Goal: Task Accomplishment & Management: Complete application form

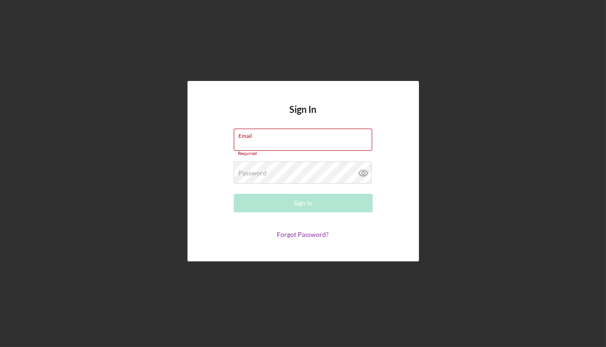
type input "[EMAIL_ADDRESS][DOMAIN_NAME]"
click at [274, 186] on form "Email [EMAIL_ADDRESS][DOMAIN_NAME] Required Password Required Sign In Forgot Pa…" at bounding box center [303, 184] width 185 height 110
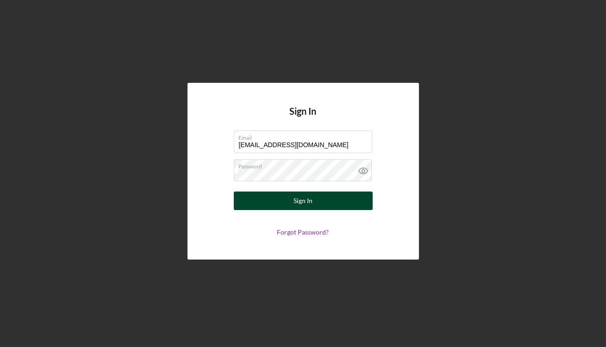
click at [281, 200] on button "Sign In" at bounding box center [303, 201] width 139 height 19
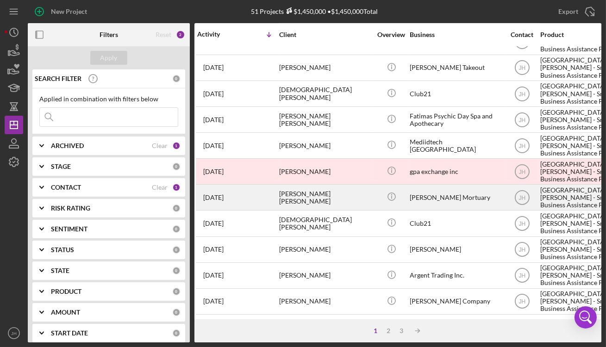
scroll to position [384, 0]
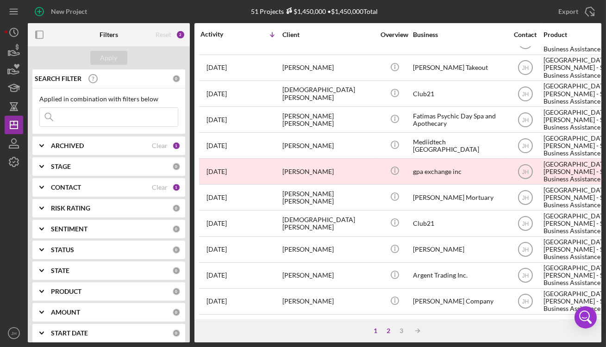
click at [388, 330] on div "2" at bounding box center [388, 330] width 13 height 7
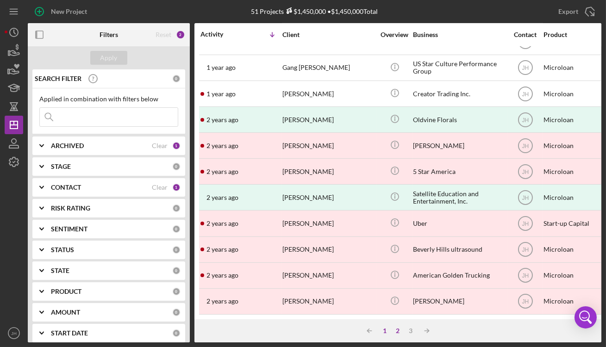
click at [383, 333] on div "1" at bounding box center [384, 330] width 13 height 7
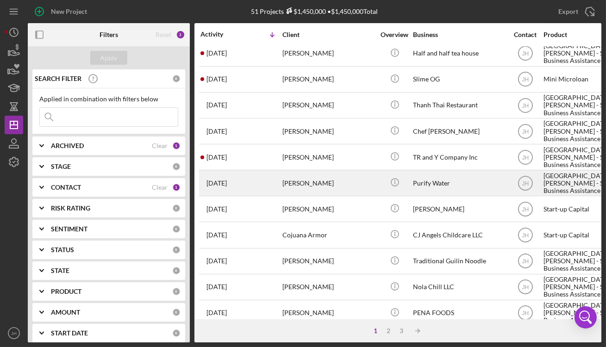
scroll to position [190, 0]
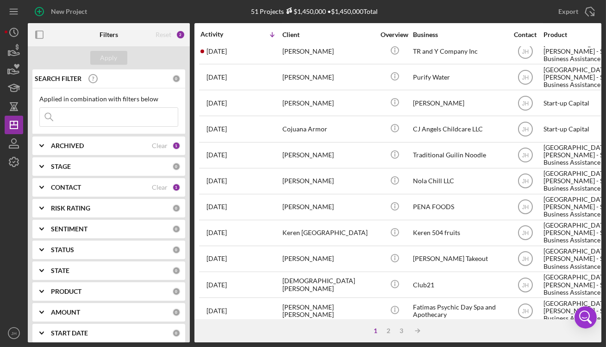
click at [43, 294] on icon "Icon/Expander" at bounding box center [41, 291] width 23 height 23
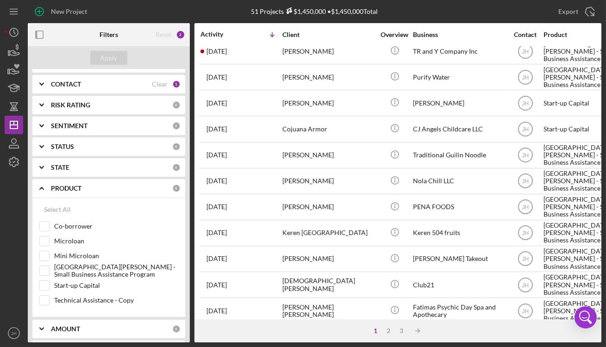
scroll to position [104, 0]
click at [46, 273] on input "[GEOGRAPHIC_DATA][PERSON_NAME] - Small Business Assistance Program" at bounding box center [44, 270] width 9 height 9
checkbox input "true"
click at [106, 56] on div "Apply" at bounding box center [108, 58] width 17 height 14
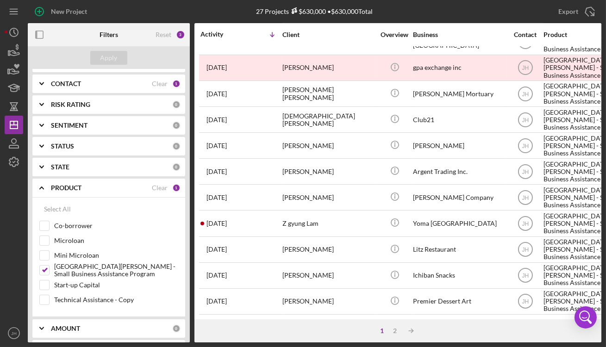
scroll to position [384, 0]
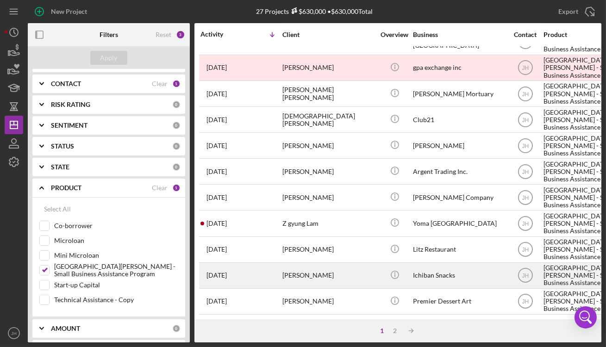
click at [359, 279] on div "[PERSON_NAME]" at bounding box center [328, 275] width 93 height 25
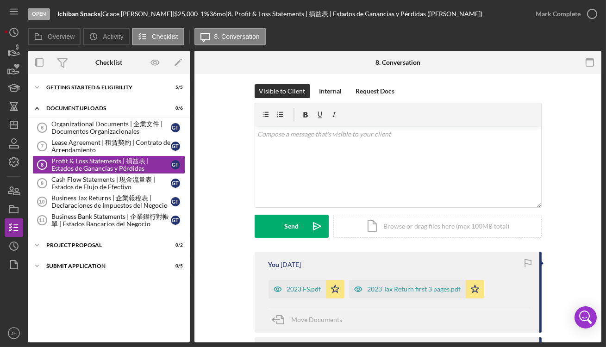
scroll to position [4, 0]
click at [99, 267] on div "Submit Application" at bounding box center [112, 266] width 132 height 6
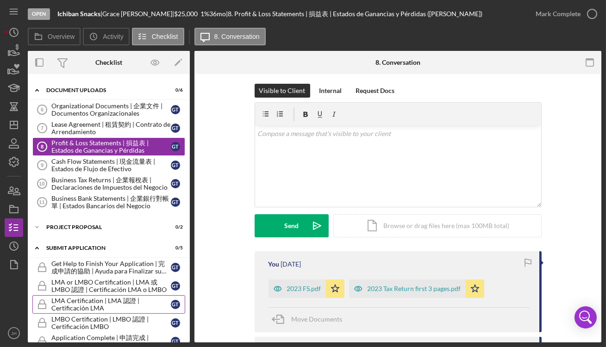
scroll to position [19, 0]
click at [105, 305] on div "LMA Certification | LMA 認證 | Certificación LMA" at bounding box center [110, 304] width 119 height 15
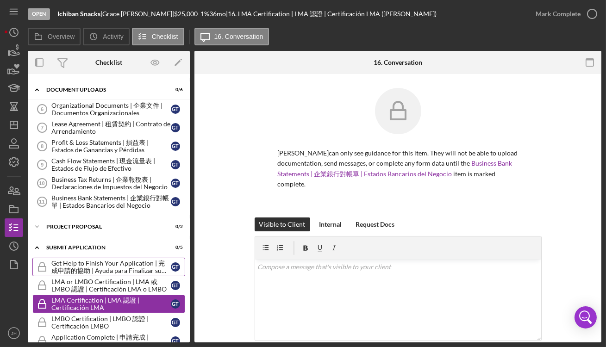
click at [90, 258] on link "Get Help to Finish Your Application | 完成申請的協助 | Ayuda para Finalizar su Solicit…" at bounding box center [108, 267] width 153 height 19
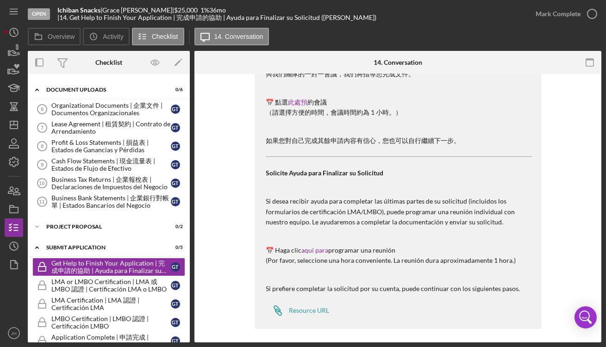
scroll to position [539, 0]
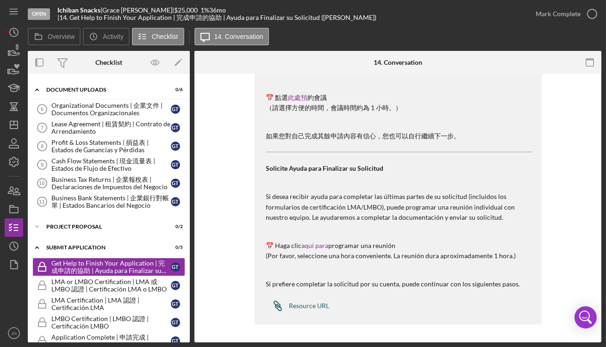
click at [293, 303] on div "Resource URL" at bounding box center [309, 305] width 40 height 7
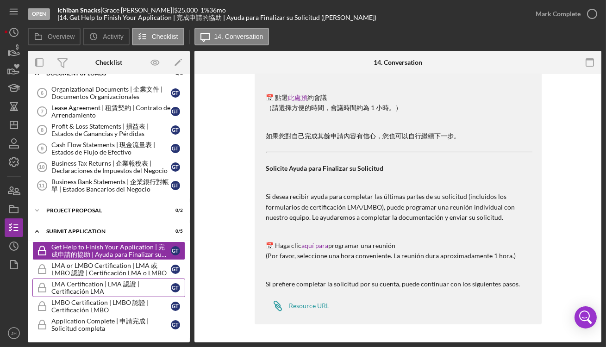
scroll to position [34, 0]
click at [101, 303] on div "LMBO Certification | LMBO 認證 | Certificación LMBO" at bounding box center [110, 306] width 119 height 15
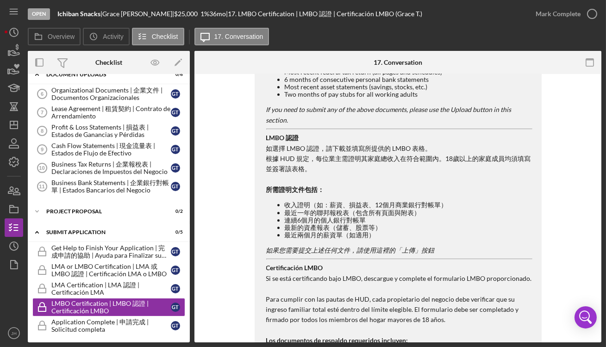
scroll to position [566, 0]
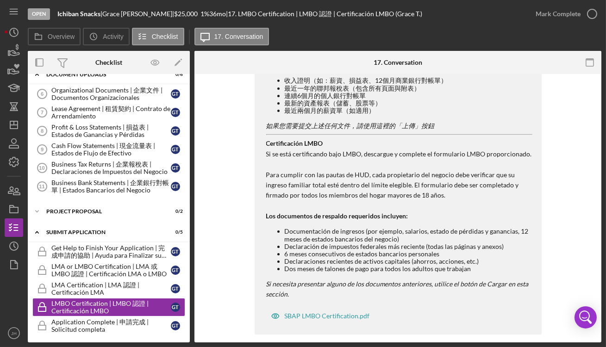
click at [285, 286] on em "Si necesita presentar alguno de los documentos anteriores, utilice el botón de …" at bounding box center [397, 289] width 262 height 18
click at [109, 278] on link "LMA or LMBO Certification | LMA 或 LMBO 認證 | Certificación LMA o LMBO  LMA or LM…" at bounding box center [108, 270] width 153 height 19
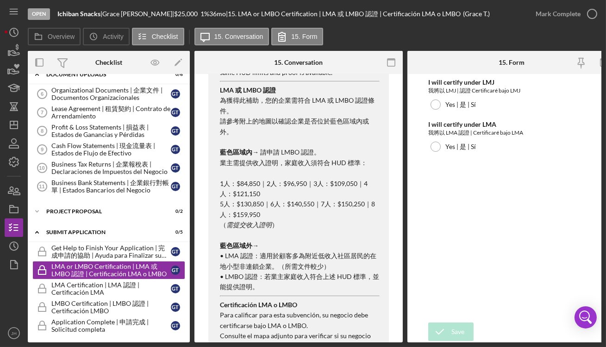
scroll to position [577, 0]
click at [598, 61] on icon "button" at bounding box center [604, 62] width 21 height 21
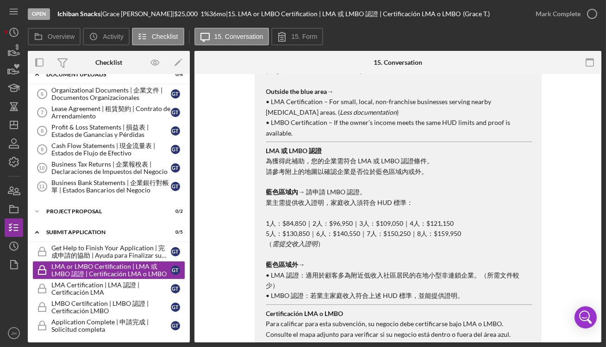
scroll to position [433, 0]
